Goal: Task Accomplishment & Management: Manage account settings

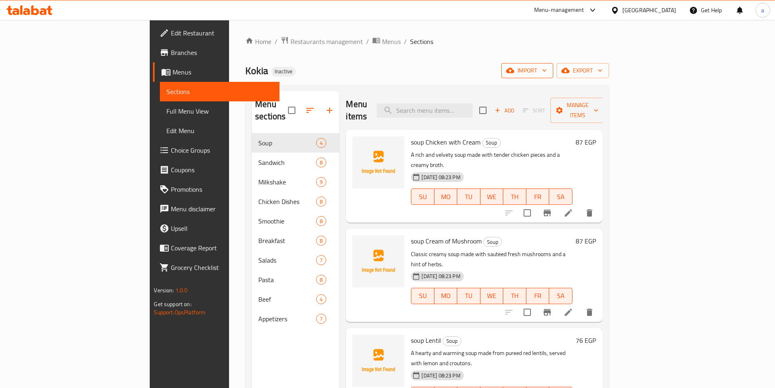
click at [547, 71] on span "import" at bounding box center [527, 70] width 39 height 10
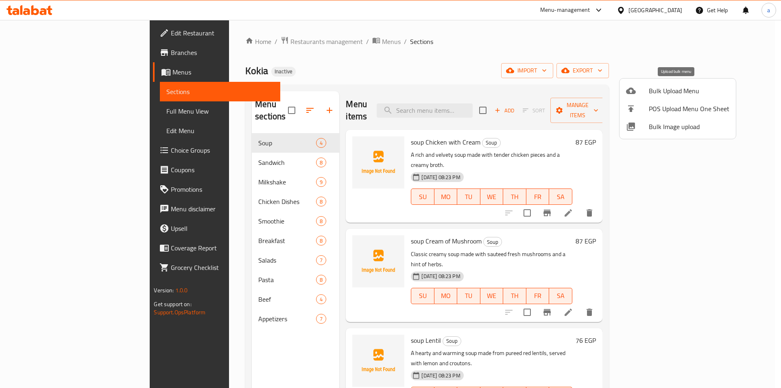
click at [661, 91] on span "Bulk Upload Menu" at bounding box center [689, 91] width 81 height 10
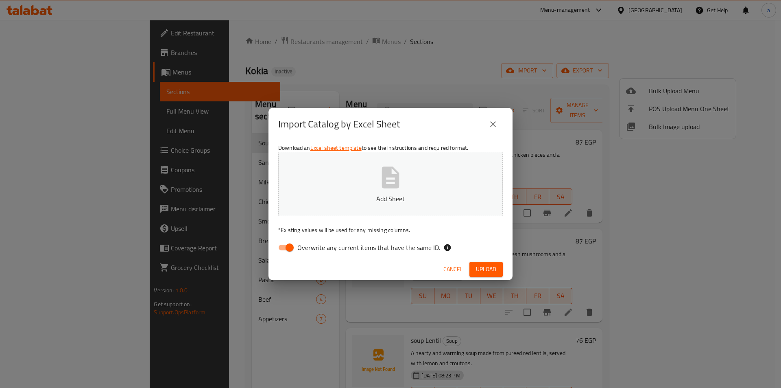
click at [290, 247] on input "Overwrite any current items that have the same ID." at bounding box center [289, 247] width 46 height 15
checkbox input "false"
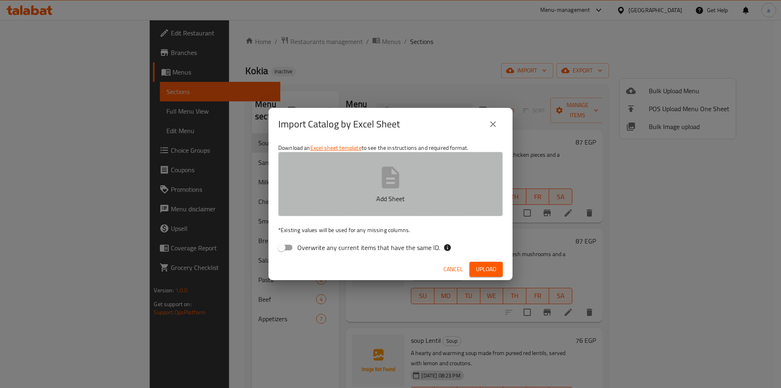
click at [390, 179] on icon "button" at bounding box center [390, 177] width 26 height 26
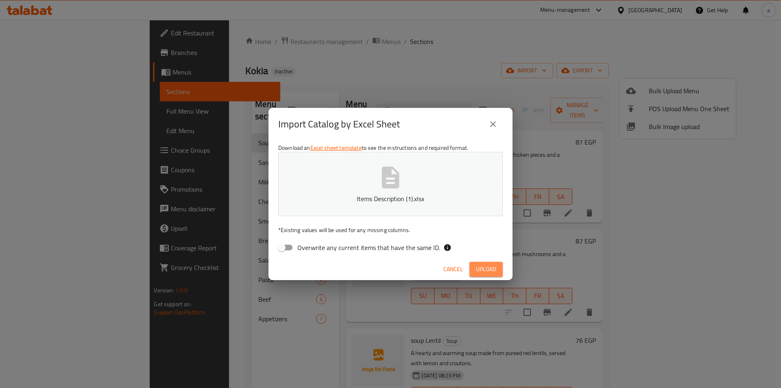
click at [488, 264] on span "Upload" at bounding box center [486, 269] width 20 height 10
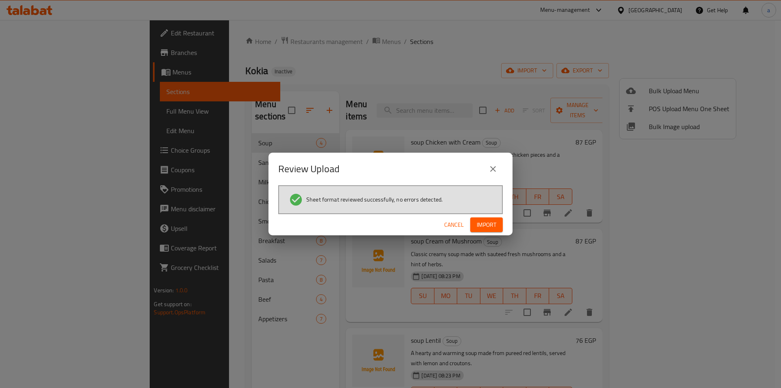
click at [483, 220] on span "Import" at bounding box center [487, 225] width 20 height 10
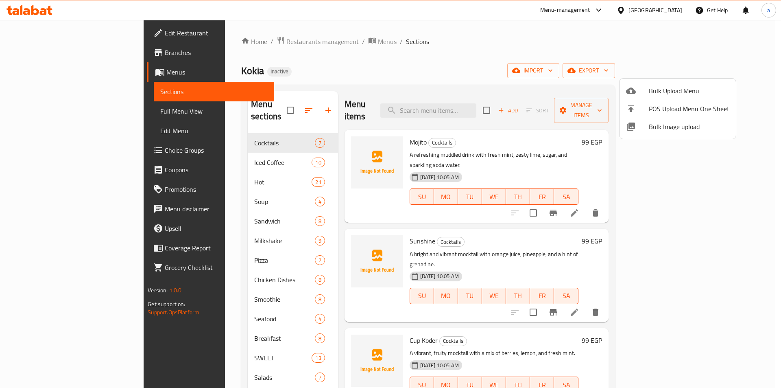
click at [51, 115] on div at bounding box center [390, 194] width 781 height 388
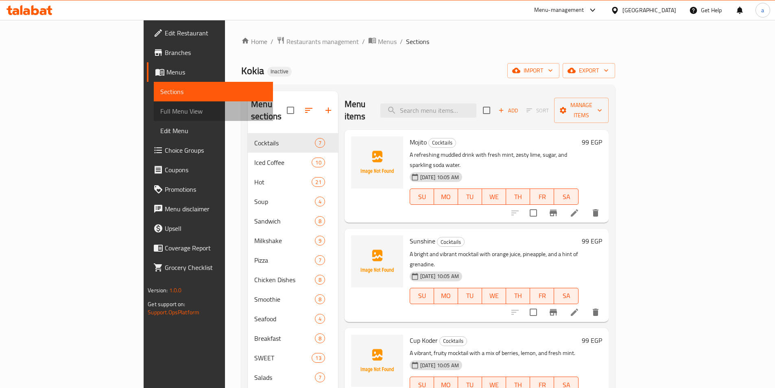
click at [160, 111] on span "Full Menu View" at bounding box center [213, 111] width 106 height 10
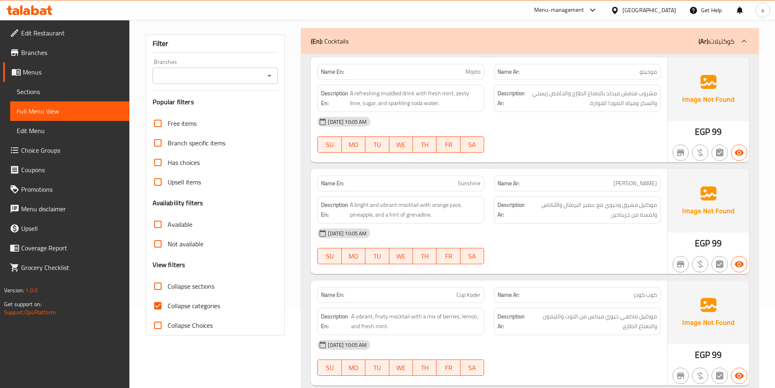
scroll to position [122, 0]
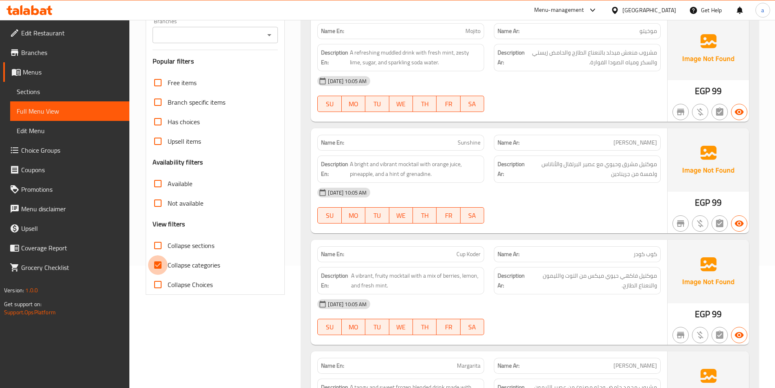
click at [154, 266] on input "Collapse categories" at bounding box center [158, 265] width 20 height 20
checkbox input "false"
click at [154, 248] on input "Collapse sections" at bounding box center [158, 245] width 20 height 20
checkbox input "true"
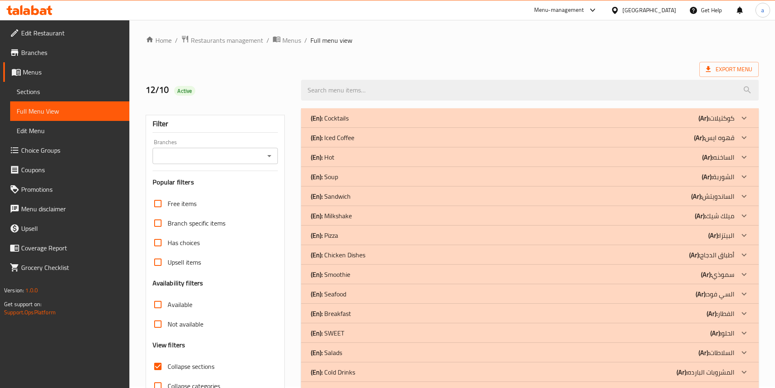
scroll to position [0, 0]
click at [743, 159] on icon at bounding box center [743, 158] width 5 height 3
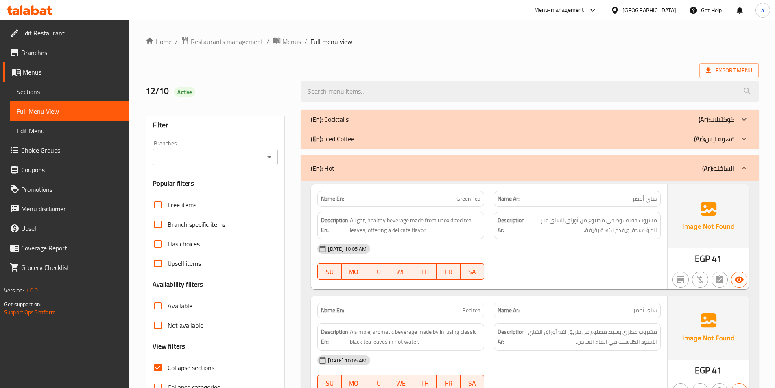
click at [745, 140] on icon at bounding box center [744, 139] width 10 height 10
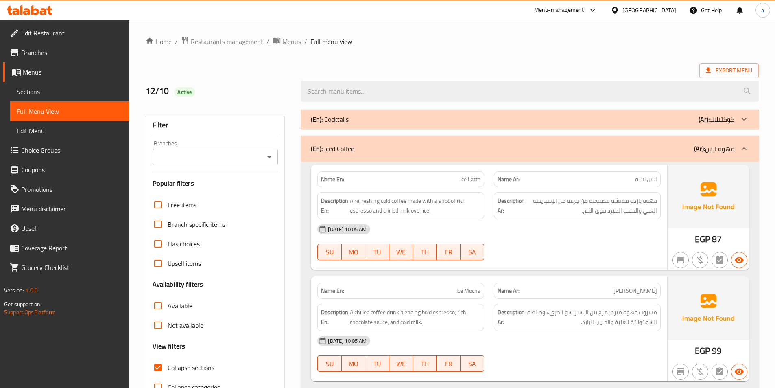
click at [744, 120] on icon at bounding box center [743, 119] width 5 height 3
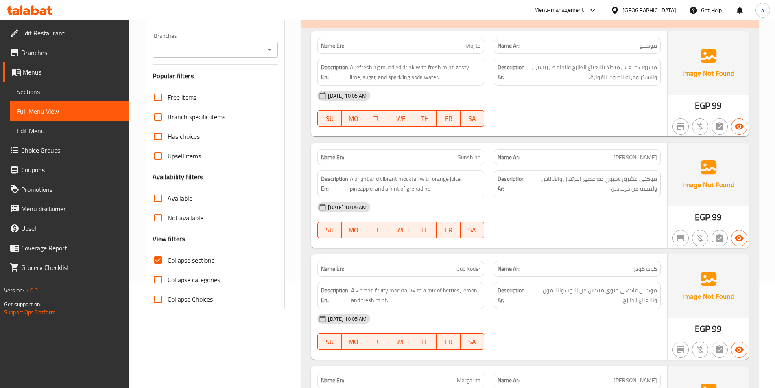
scroll to position [163, 0]
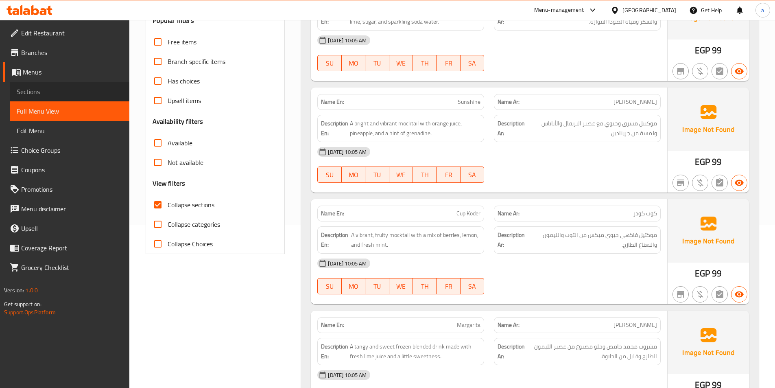
click at [47, 89] on span "Sections" at bounding box center [70, 92] width 106 height 10
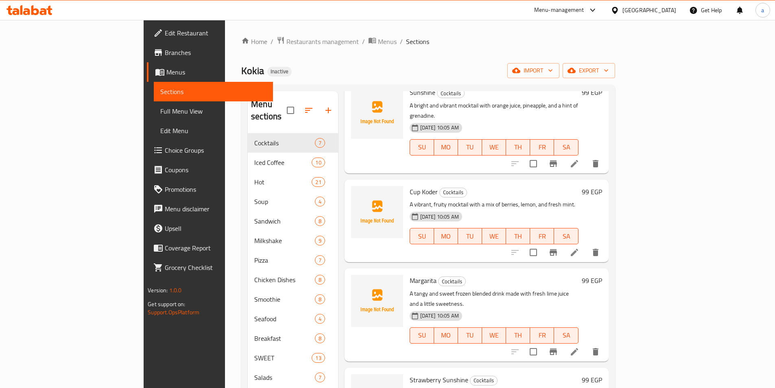
scroll to position [163, 0]
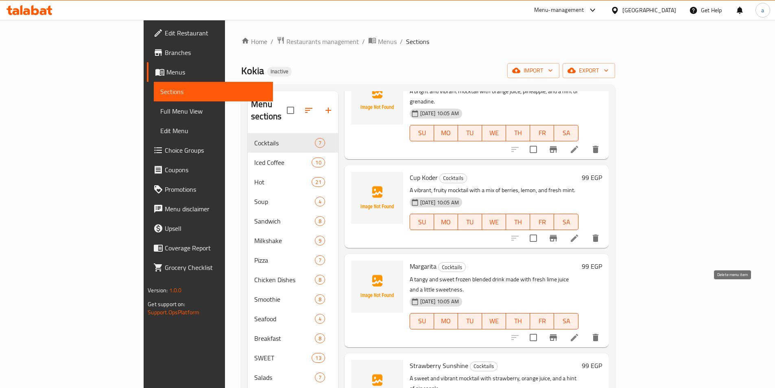
click at [598, 333] on icon "delete" at bounding box center [596, 336] width 6 height 7
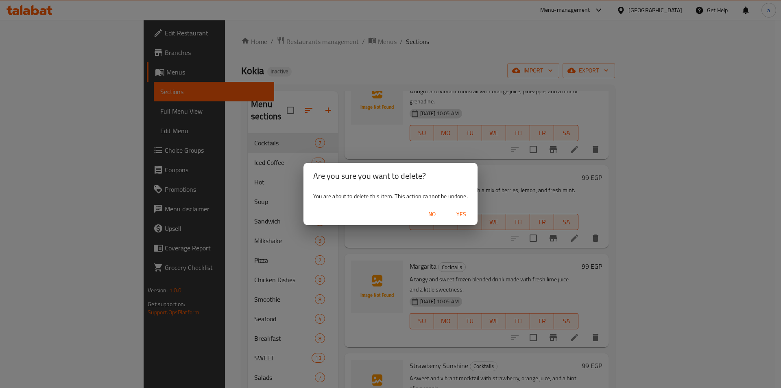
click at [461, 214] on span "Yes" at bounding box center [461, 214] width 20 height 10
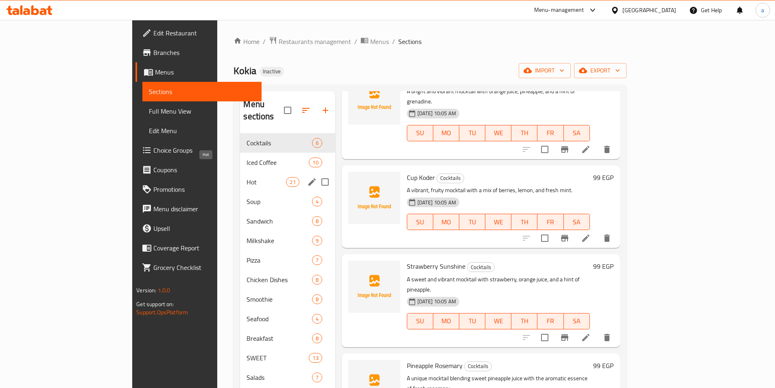
click at [246, 177] on span "Hot" at bounding box center [265, 182] width 39 height 10
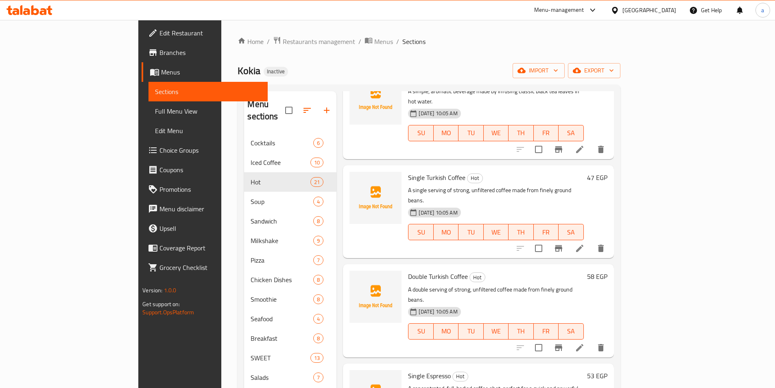
click at [500, 50] on div "Home / Restaurants management / Menus / Sections Kokia Inactive import export M…" at bounding box center [428, 265] width 382 height 458
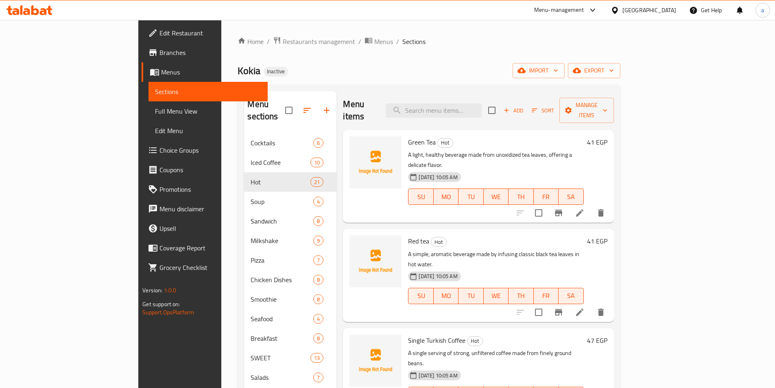
click at [155, 111] on span "Full Menu View" at bounding box center [208, 111] width 106 height 10
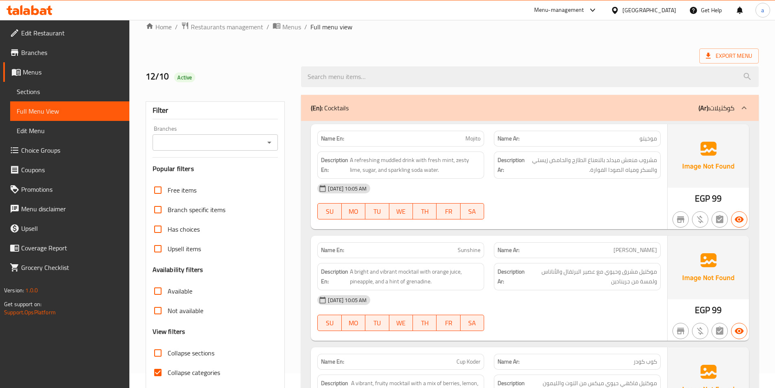
scroll to position [41, 0]
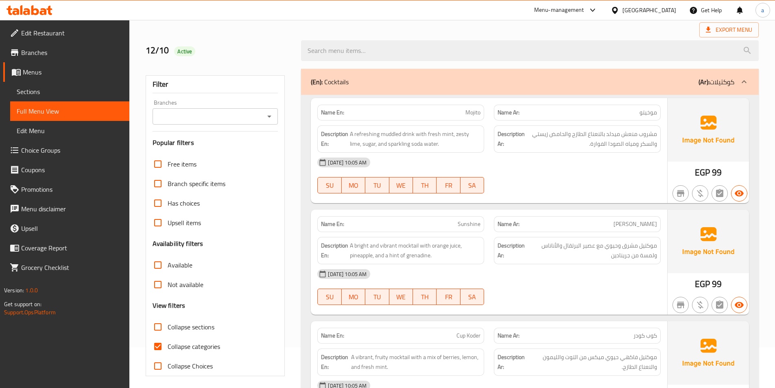
click at [153, 325] on input "Collapse sections" at bounding box center [158, 327] width 20 height 20
checkbox input "true"
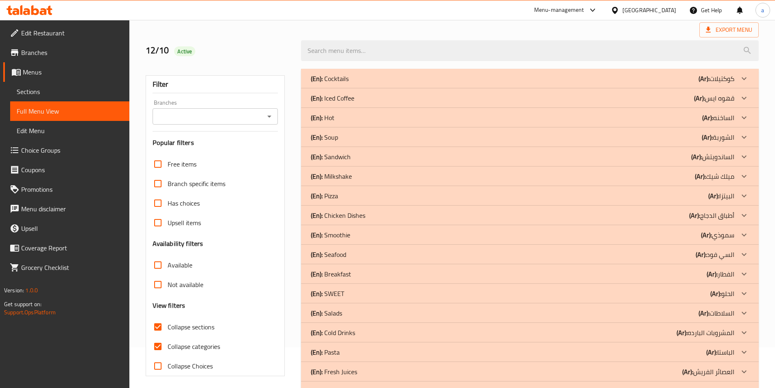
click at [157, 343] on input "Collapse categories" at bounding box center [158, 346] width 20 height 20
checkbox input "false"
click at [744, 116] on icon at bounding box center [744, 118] width 10 height 10
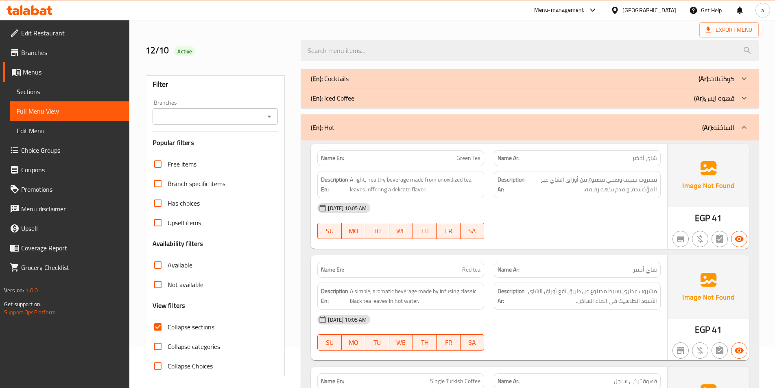
click at [745, 98] on icon at bounding box center [743, 97] width 5 height 3
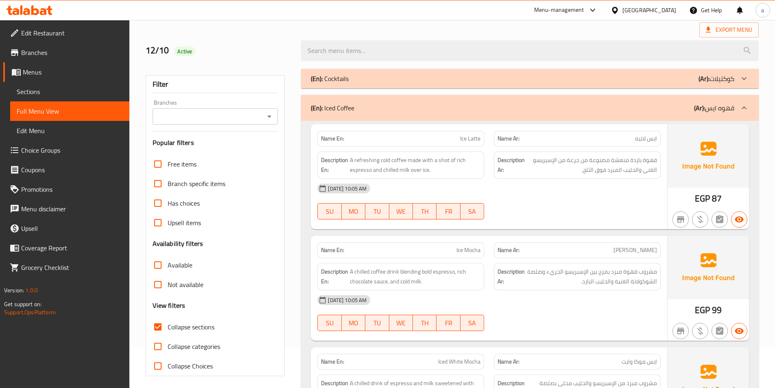
click at [745, 78] on icon at bounding box center [743, 78] width 5 height 3
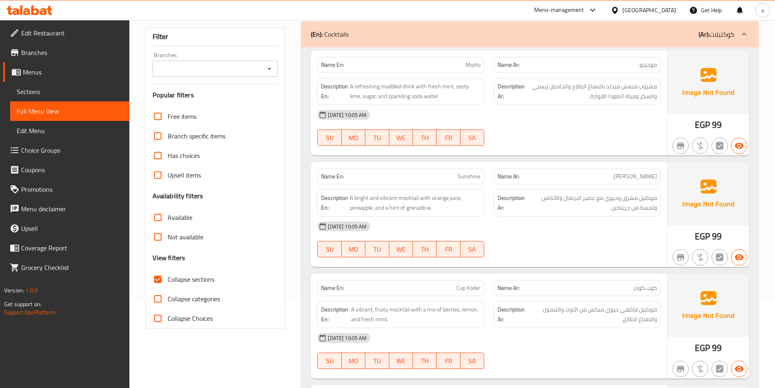
scroll to position [0, 0]
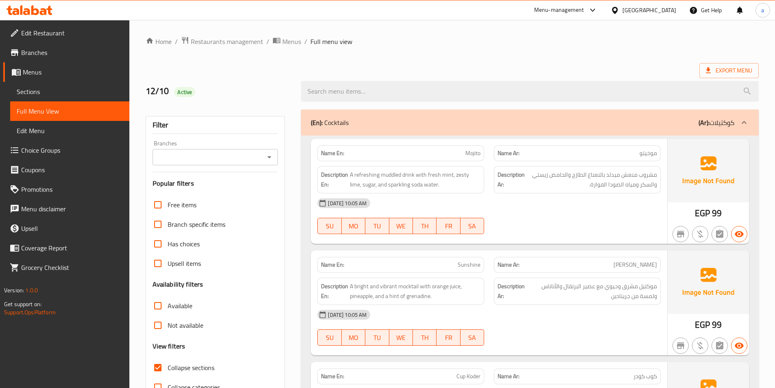
click at [347, 121] on p "(En): Cocktails" at bounding box center [330, 123] width 38 height 10
click at [339, 120] on p "(En): Cocktails" at bounding box center [330, 123] width 38 height 10
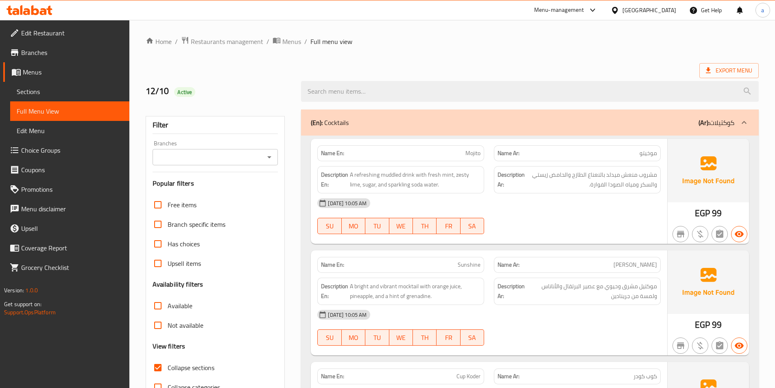
click at [339, 120] on p "(En): Cocktails" at bounding box center [330, 123] width 38 height 10
click at [349, 122] on p "(En): Cocktails" at bounding box center [330, 123] width 38 height 10
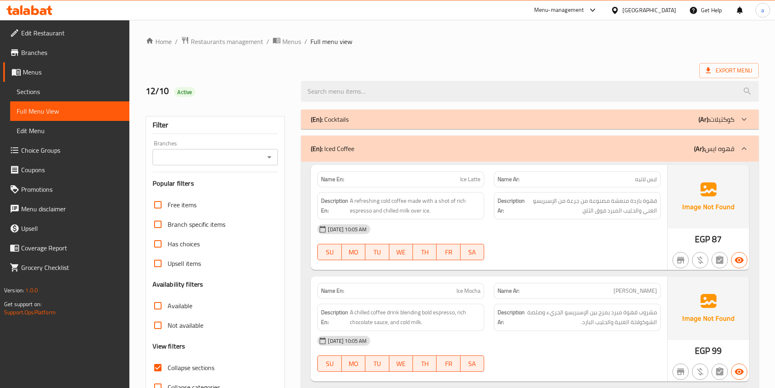
click at [745, 118] on icon at bounding box center [744, 119] width 10 height 10
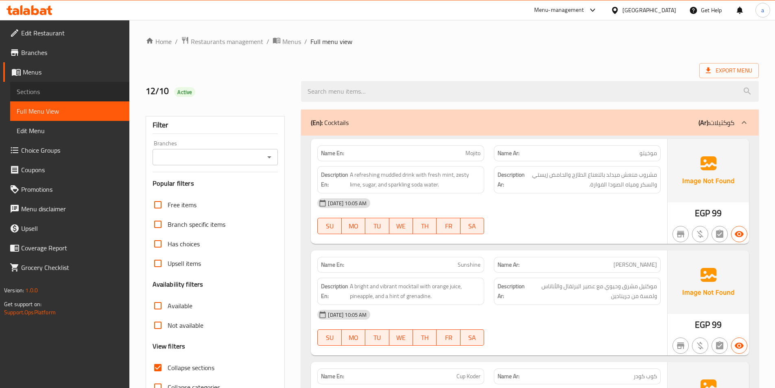
click at [57, 92] on span "Sections" at bounding box center [70, 92] width 106 height 10
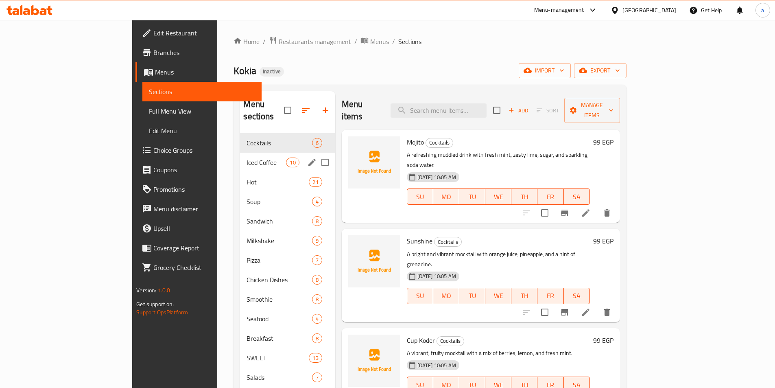
click at [240, 155] on div "Iced Coffee 10" at bounding box center [287, 162] width 95 height 20
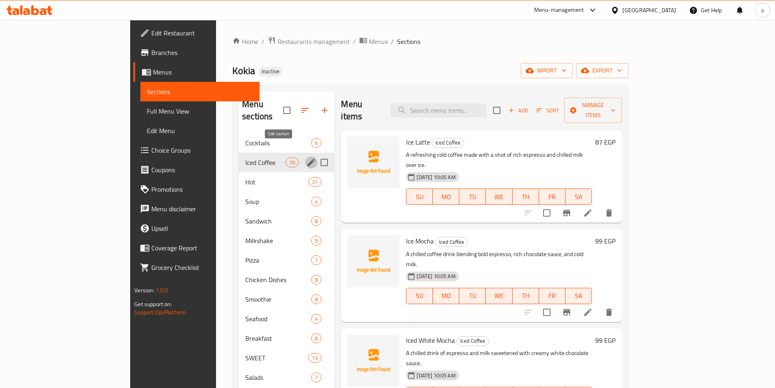
click at [306, 157] on icon "edit" at bounding box center [311, 162] width 10 height 10
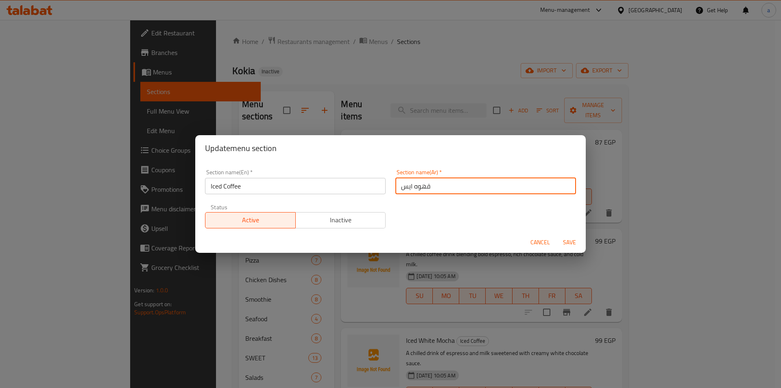
click at [403, 187] on input "قهوه ايس" at bounding box center [485, 186] width 181 height 16
click at [402, 186] on input "قهوه ايس" at bounding box center [485, 186] width 181 height 16
paste input "مثلجة"
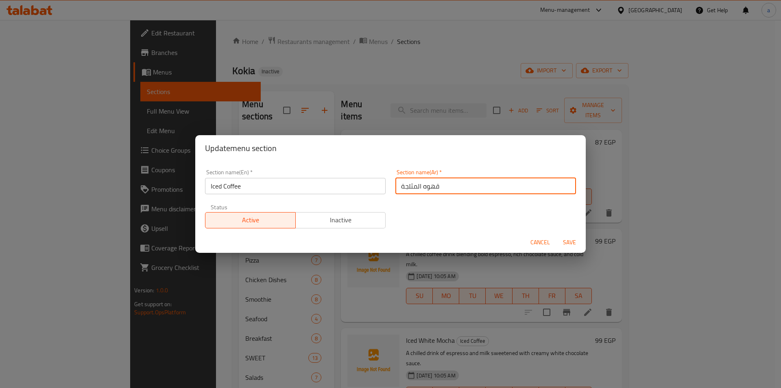
type input "قهوه المثلجة"
click at [304, 182] on input "Iced Coffee" at bounding box center [295, 186] width 181 height 16
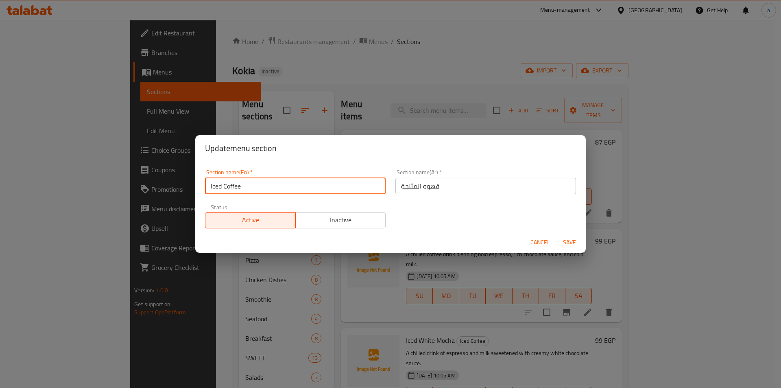
click at [304, 182] on input "Iced Coffee" at bounding box center [295, 186] width 181 height 16
click at [566, 240] on span "Save" at bounding box center [570, 242] width 20 height 10
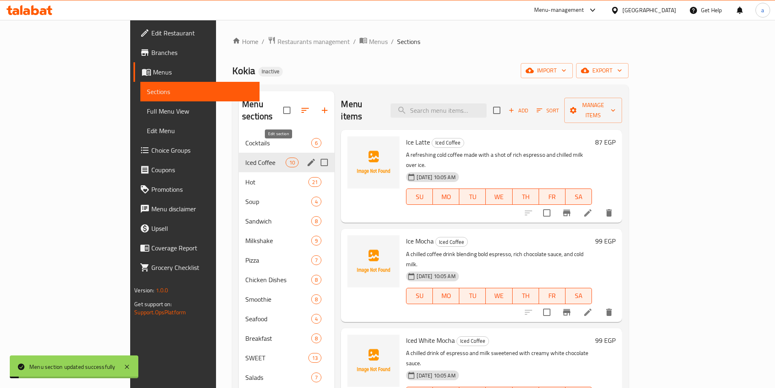
click at [306, 157] on icon "edit" at bounding box center [311, 162] width 10 height 10
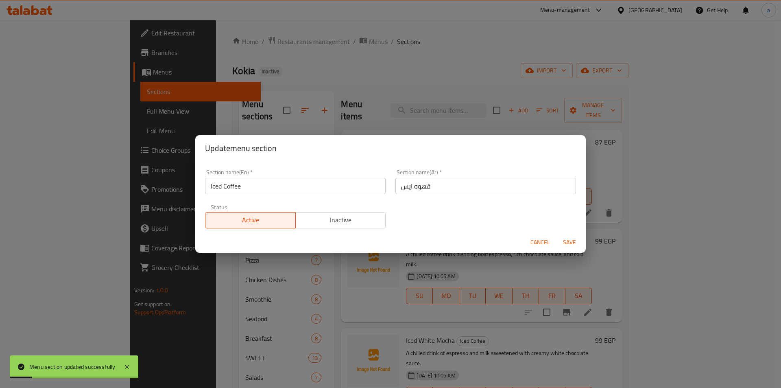
click at [249, 179] on input "Iced Coffee" at bounding box center [295, 186] width 181 height 16
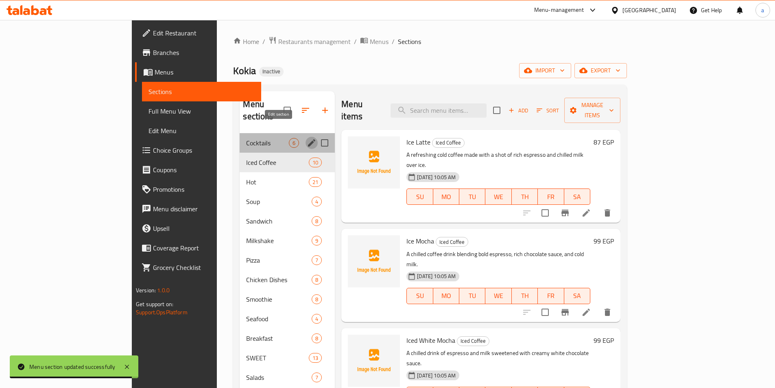
click at [307, 138] on icon "edit" at bounding box center [312, 143] width 10 height 10
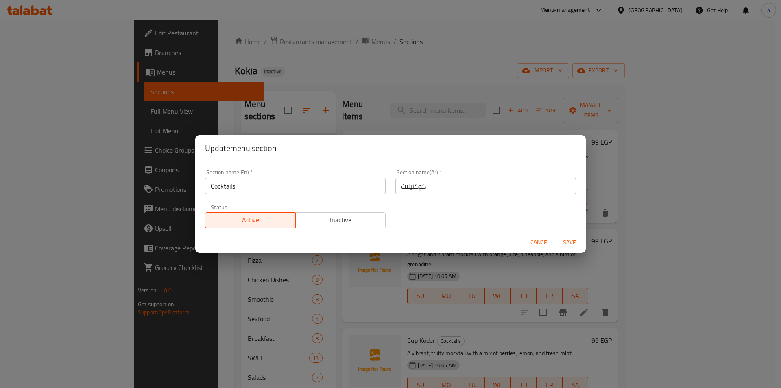
click at [240, 188] on input "Cocktails" at bounding box center [295, 186] width 181 height 16
click at [540, 239] on span "Cancel" at bounding box center [540, 242] width 20 height 10
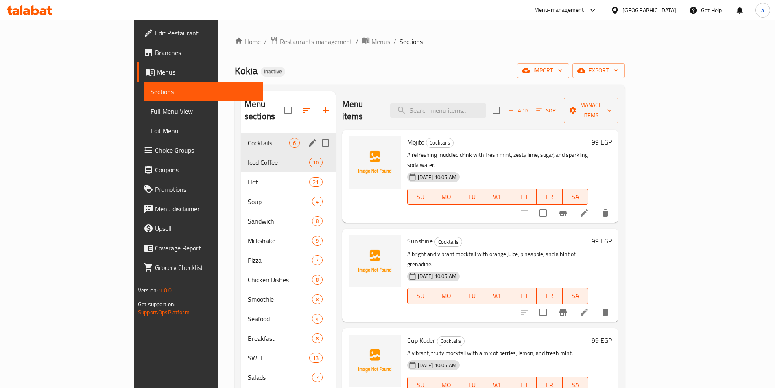
click at [150, 111] on span "Full Menu View" at bounding box center [203, 111] width 106 height 10
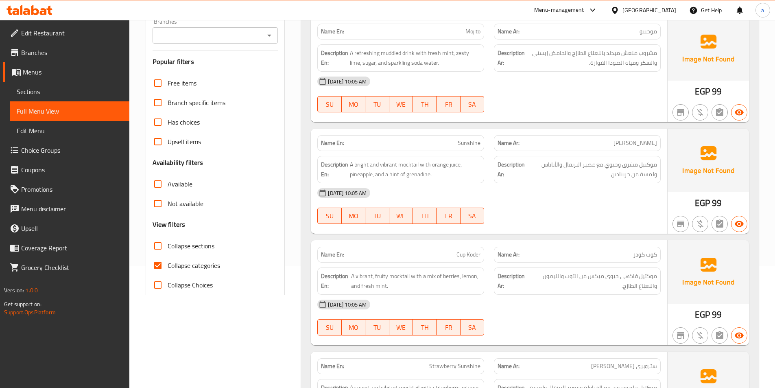
scroll to position [122, 0]
drag, startPoint x: 161, startPoint y: 247, endPoint x: 157, endPoint y: 261, distance: 14.2
click at [160, 246] on input "Collapse sections" at bounding box center [158, 245] width 20 height 20
checkbox input "true"
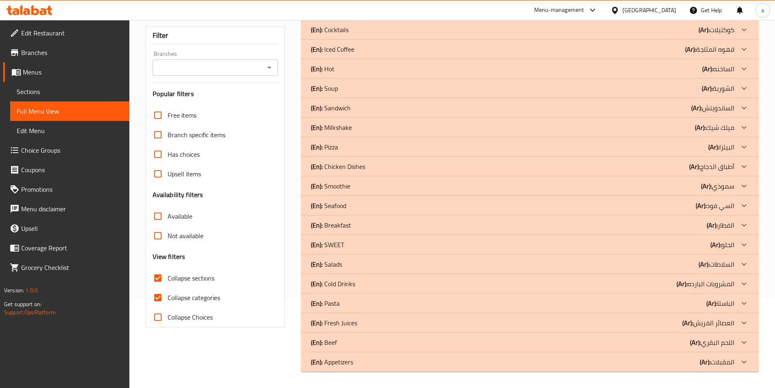
click at [159, 288] on input "Collapse categories" at bounding box center [158, 298] width 20 height 20
checkbox input "false"
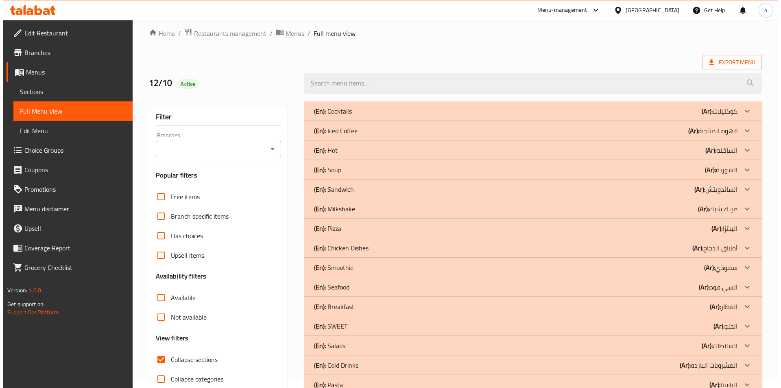
scroll to position [0, 0]
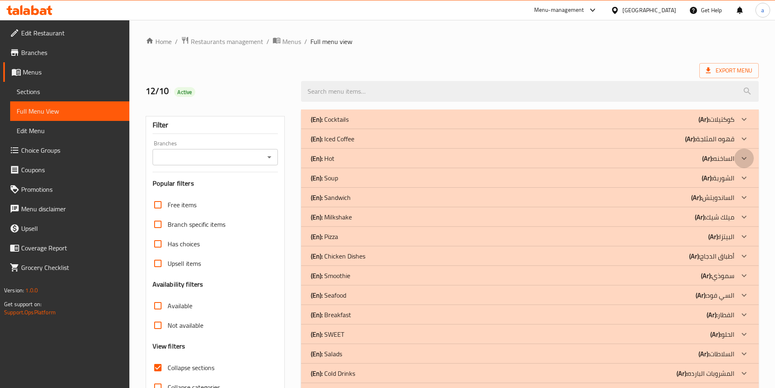
click at [740, 157] on icon at bounding box center [744, 158] width 10 height 10
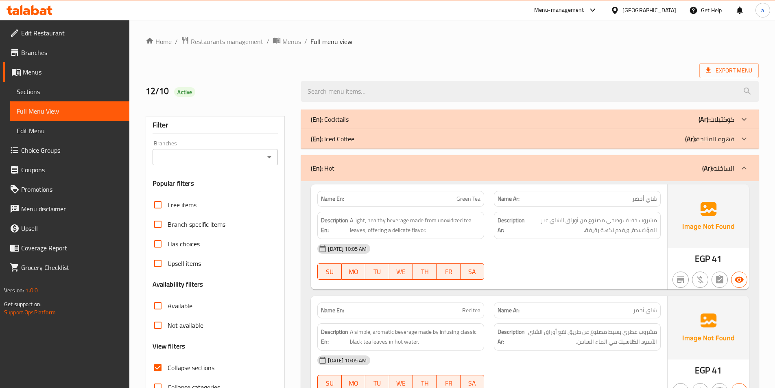
click at [744, 137] on icon at bounding box center [744, 139] width 10 height 10
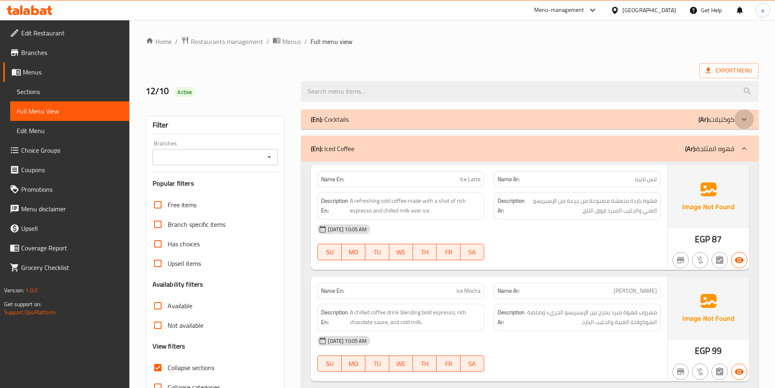
click at [743, 118] on icon at bounding box center [744, 119] width 10 height 10
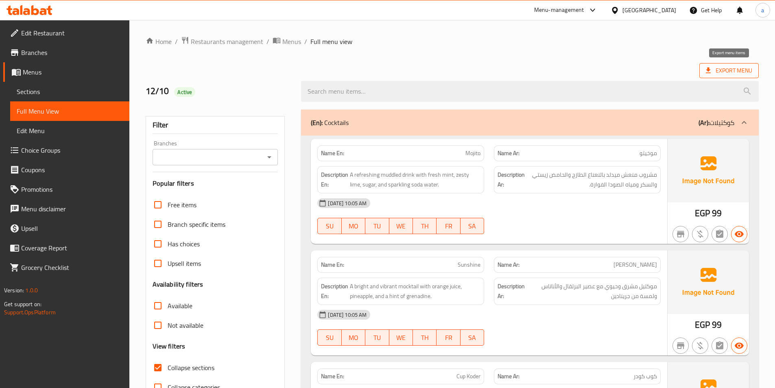
click at [736, 74] on span "Export Menu" at bounding box center [729, 70] width 46 height 10
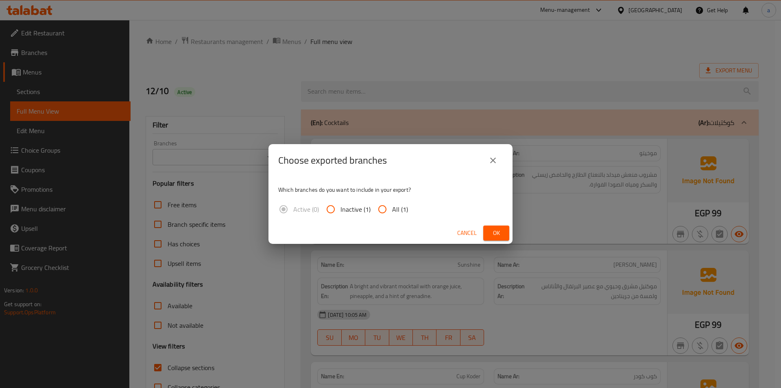
click at [381, 209] on input "All (1)" at bounding box center [383, 209] width 20 height 20
radio input "true"
click at [491, 228] on span "Ok" at bounding box center [496, 233] width 13 height 10
